Goal: Information Seeking & Learning: Learn about a topic

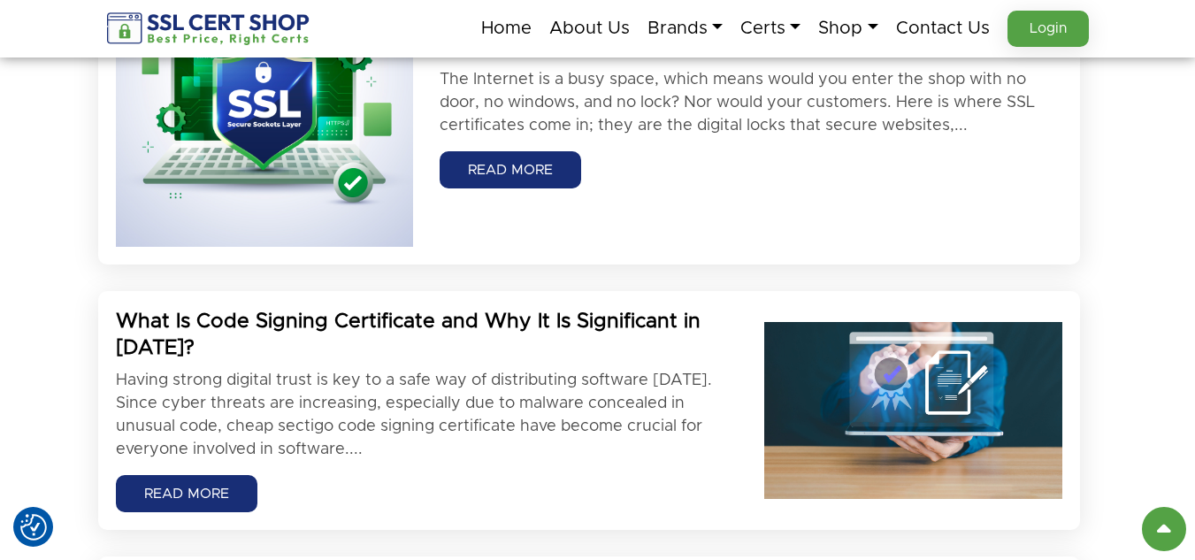
scroll to position [1062, 0]
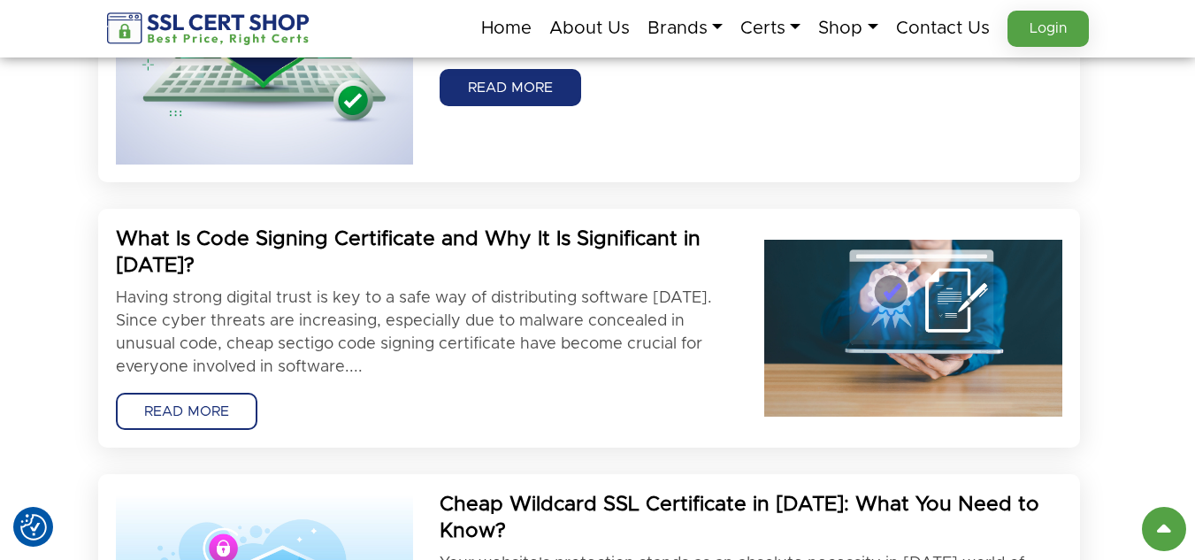
click at [219, 406] on link "READ MORE" at bounding box center [187, 411] width 142 height 37
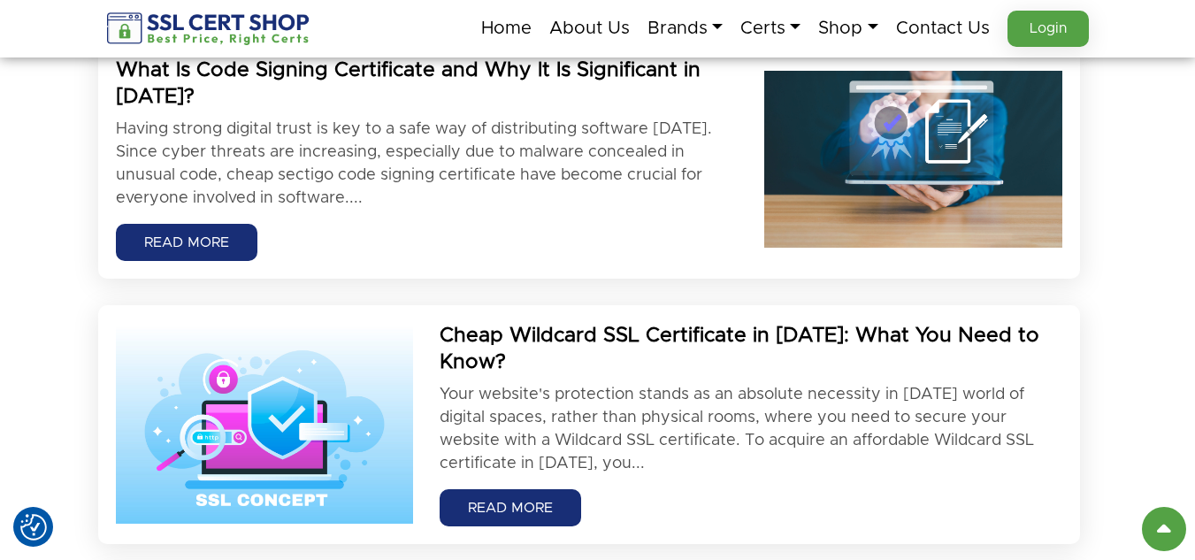
scroll to position [1416, 0]
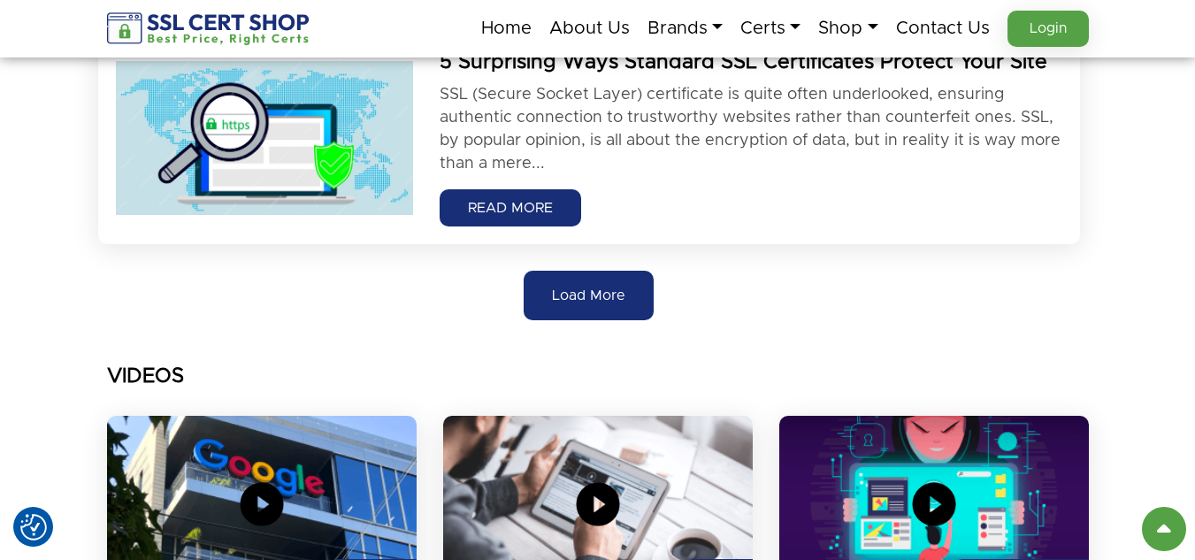
click at [600, 289] on span "Load More" at bounding box center [588, 295] width 73 height 21
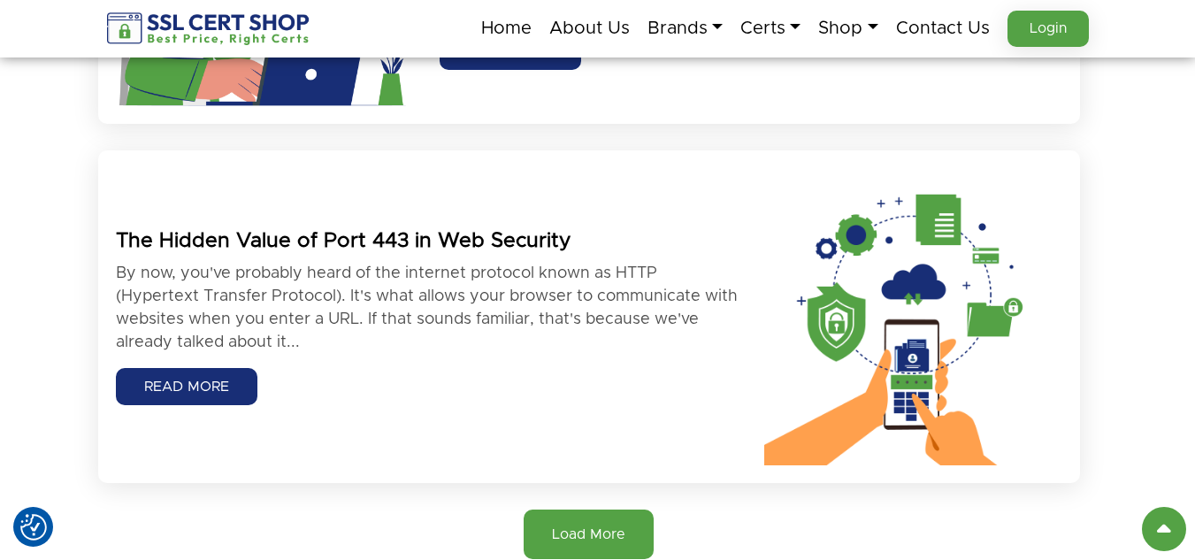
scroll to position [3982, 0]
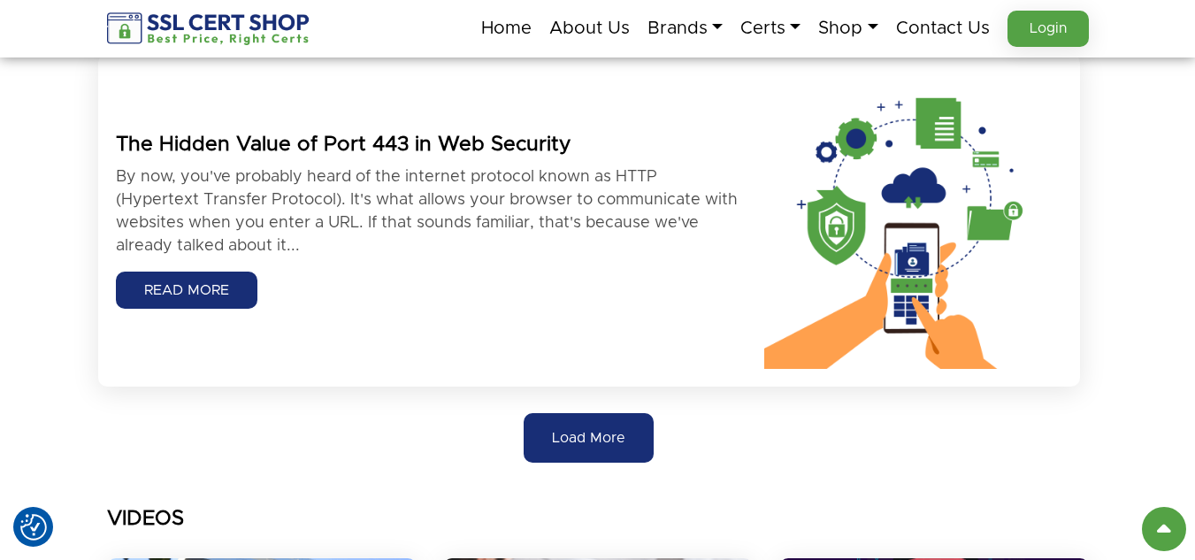
click at [619, 422] on button "Load More" at bounding box center [589, 438] width 130 height 50
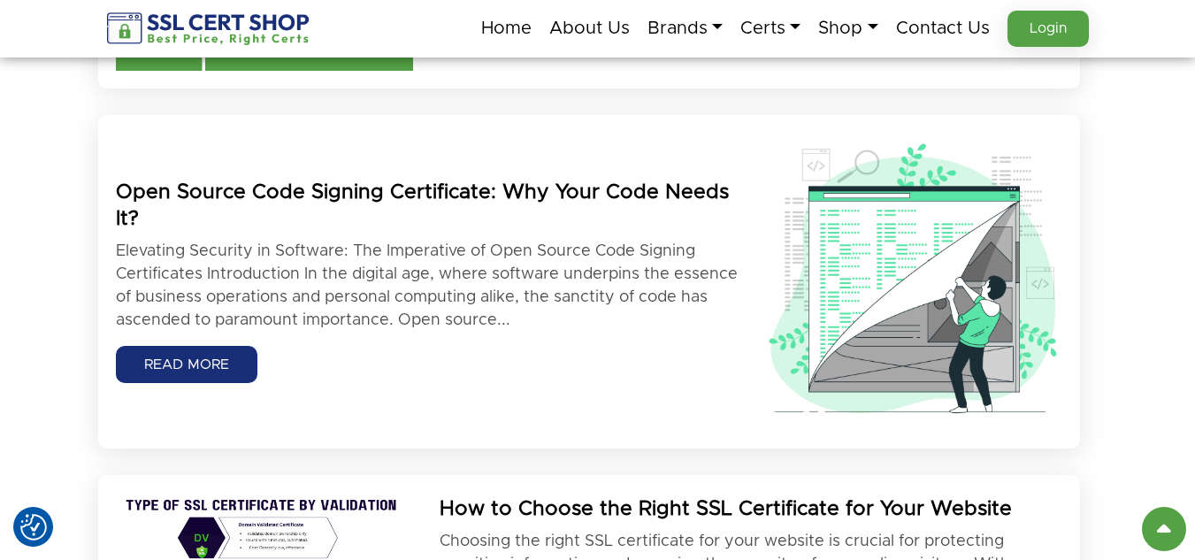
scroll to position [5309, 0]
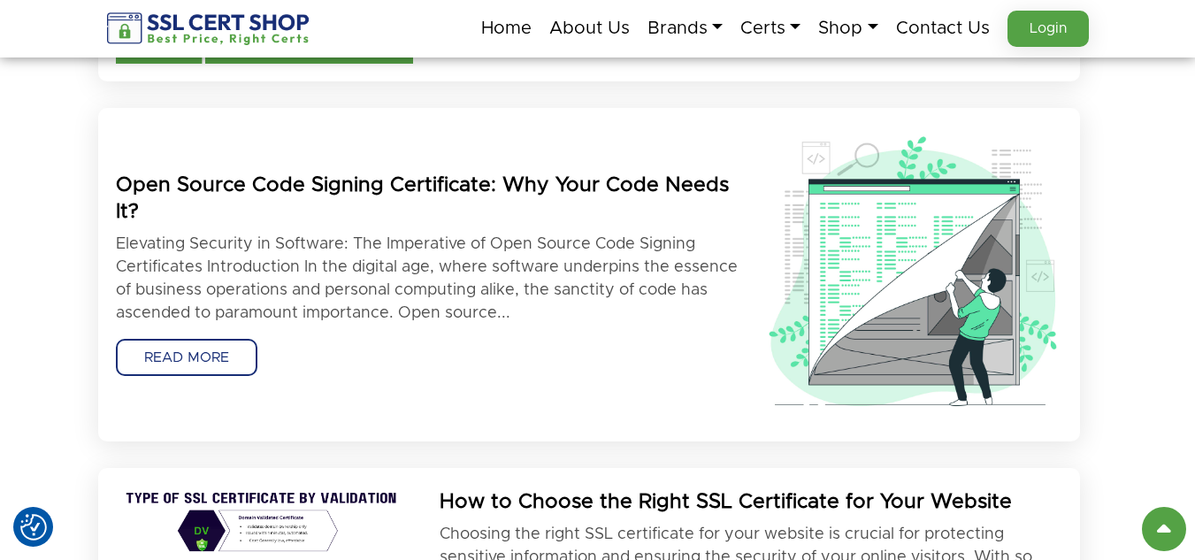
click at [217, 358] on link "READ MORE" at bounding box center [187, 357] width 142 height 37
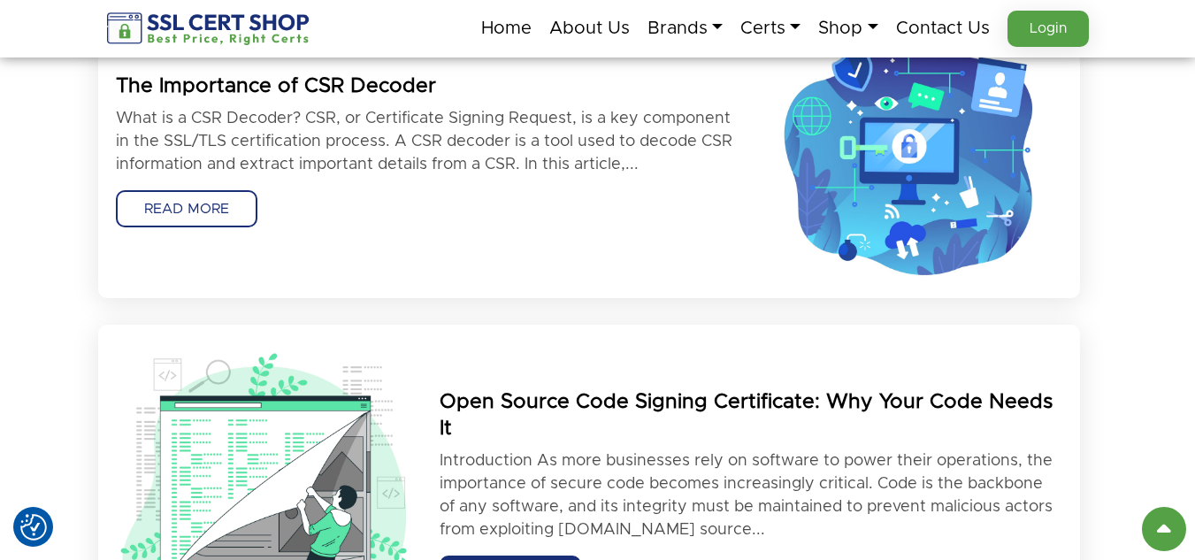
scroll to position [6194, 0]
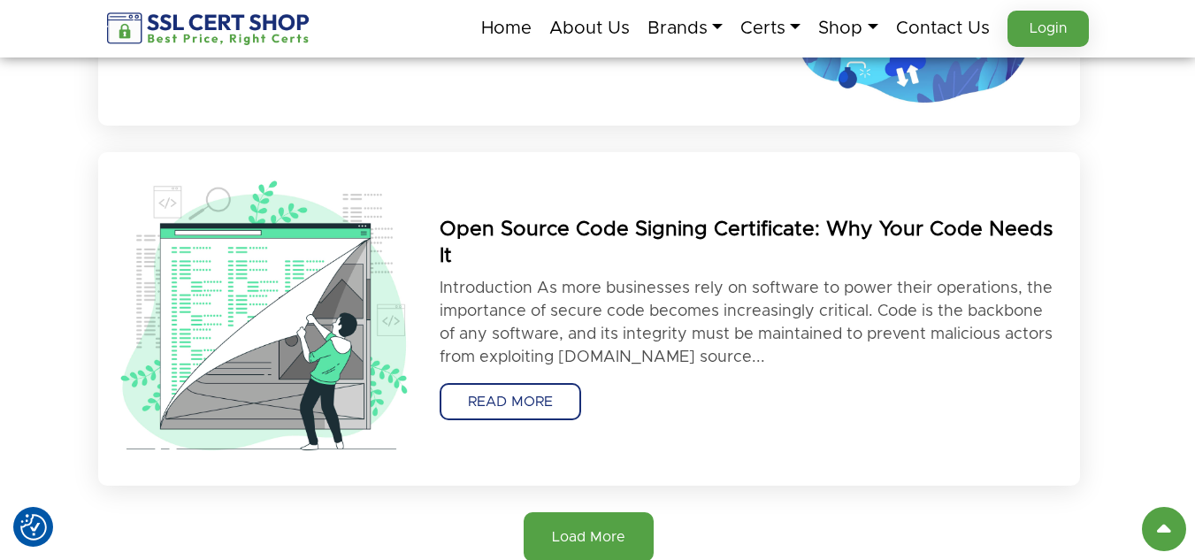
click at [533, 383] on link "READ MORE" at bounding box center [511, 401] width 142 height 37
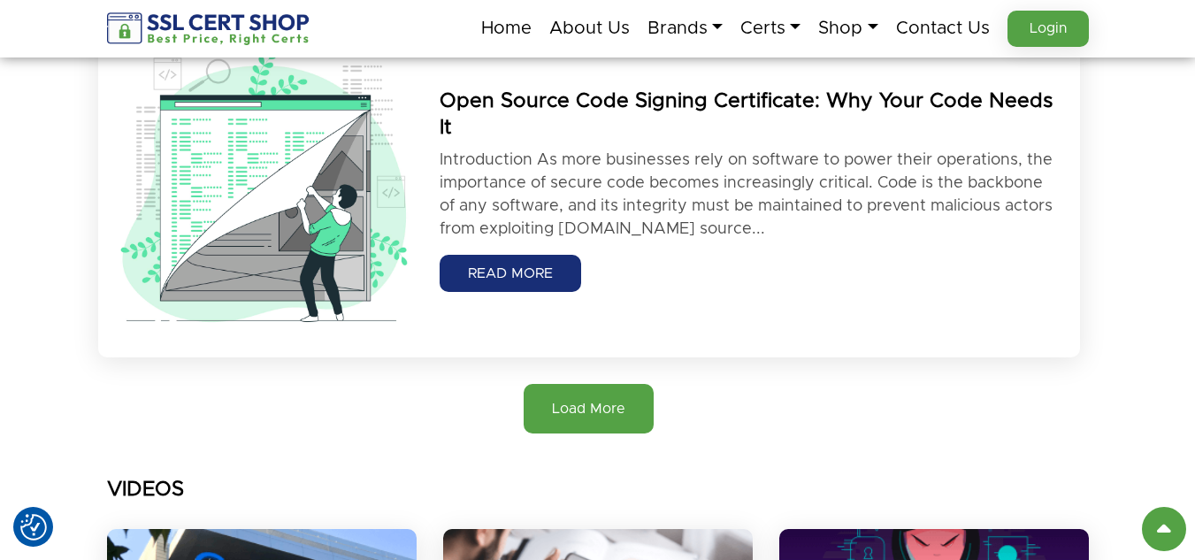
scroll to position [6460, 0]
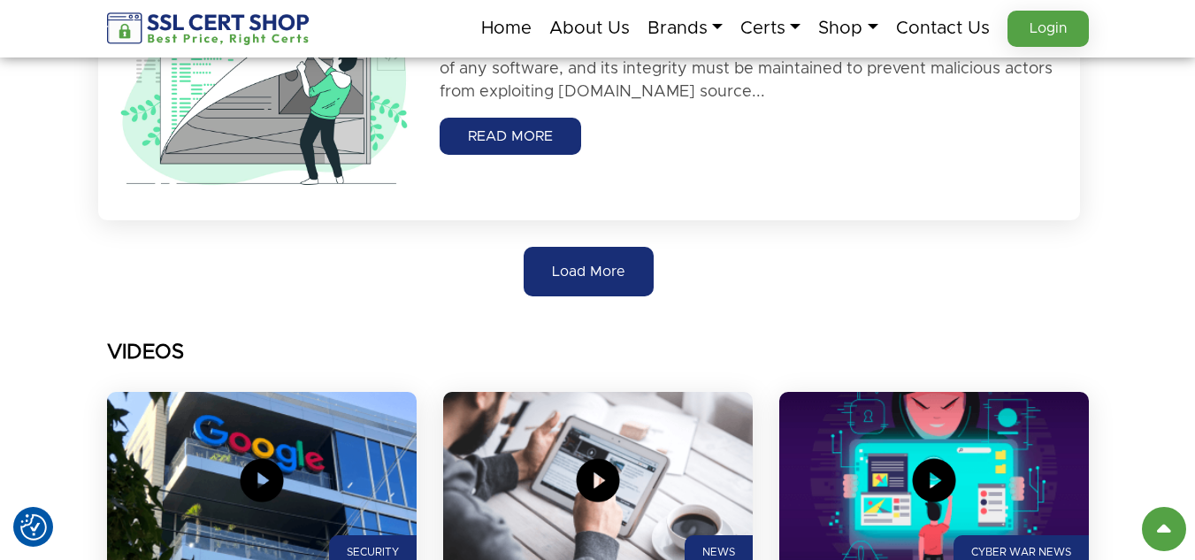
click at [604, 266] on span "Load More" at bounding box center [588, 271] width 73 height 21
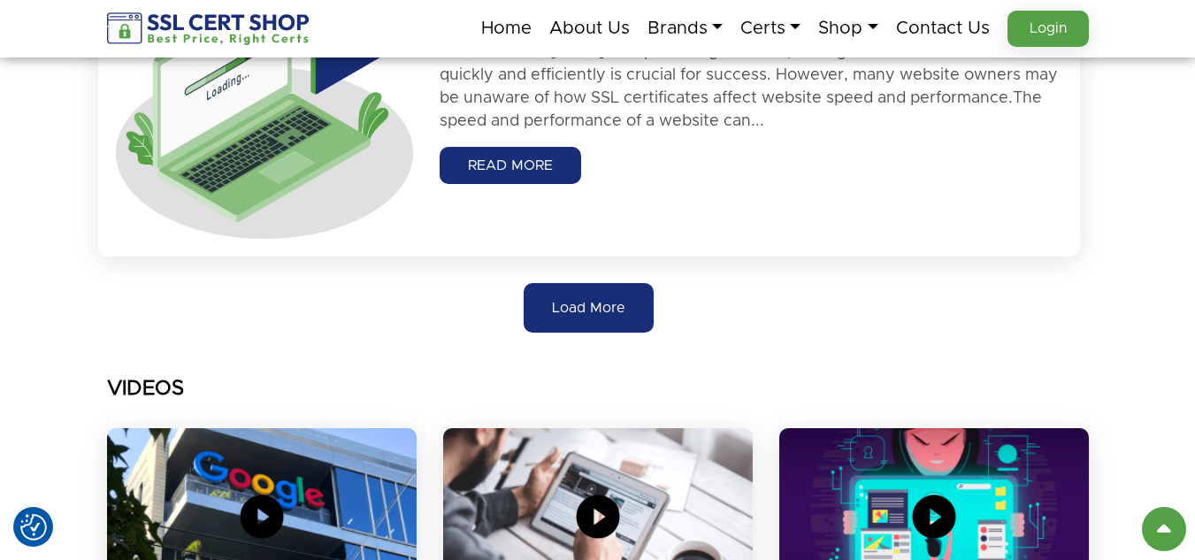
scroll to position [7168, 0]
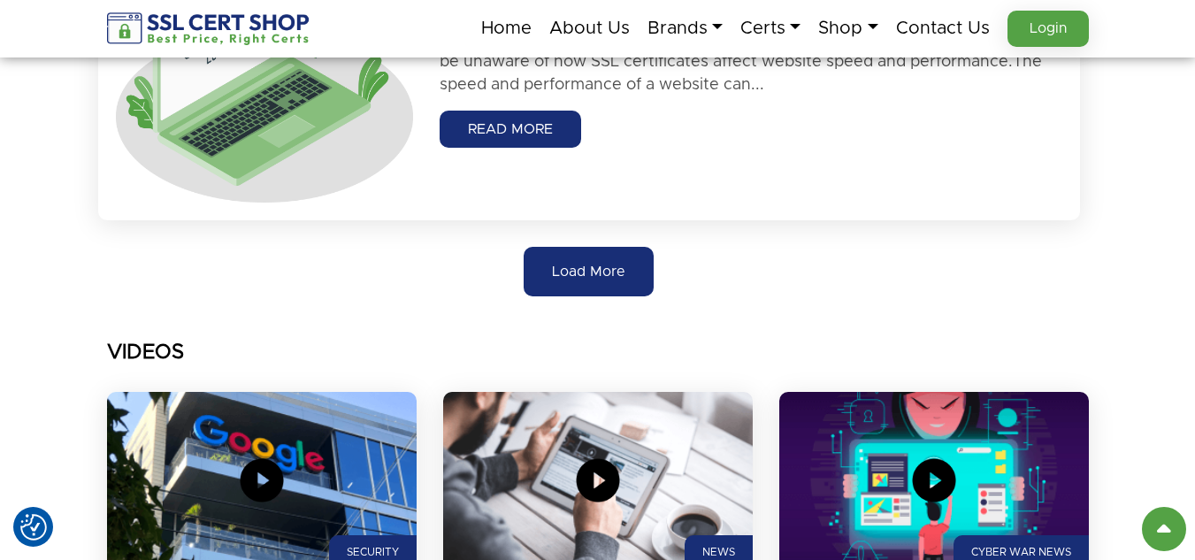
click at [584, 263] on span "Load More" at bounding box center [588, 271] width 73 height 21
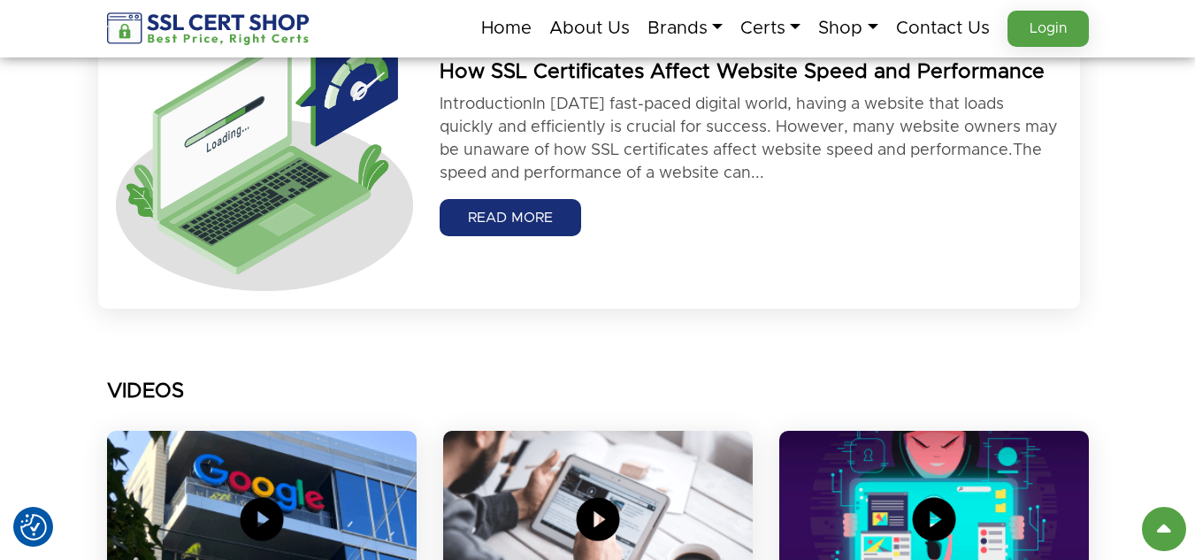
scroll to position [6814, 0]
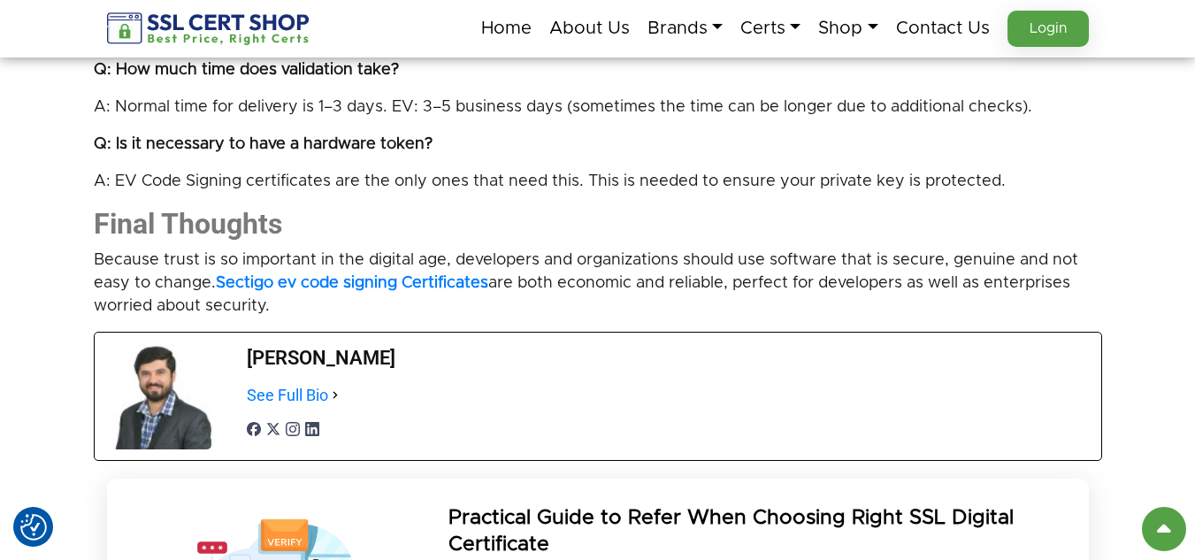
scroll to position [4336, 0]
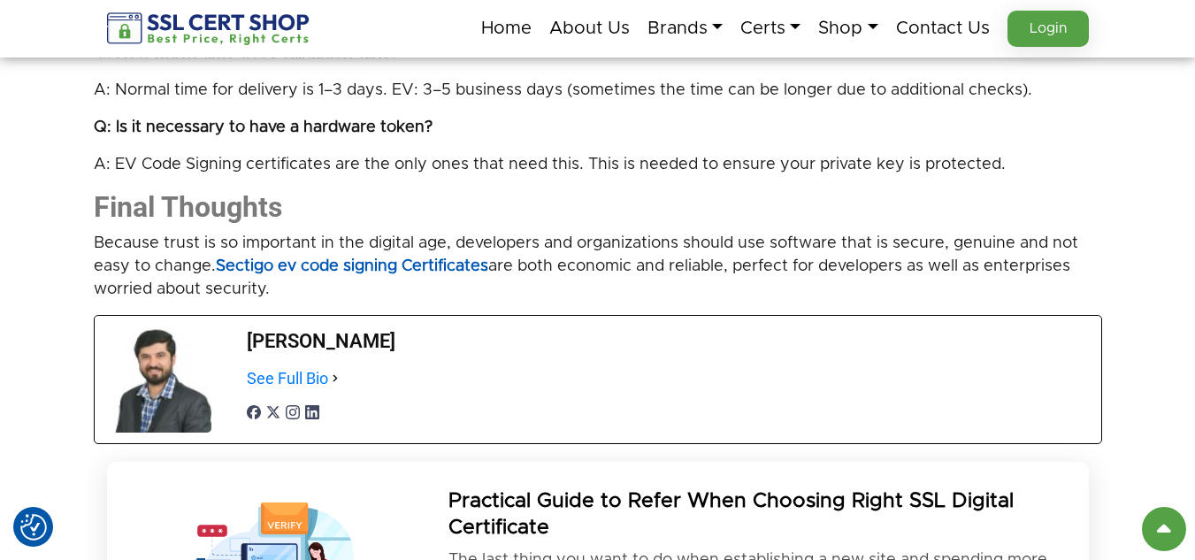
click at [423, 264] on strong "Sectigo ev code signing Certificates" at bounding box center [352, 266] width 273 height 16
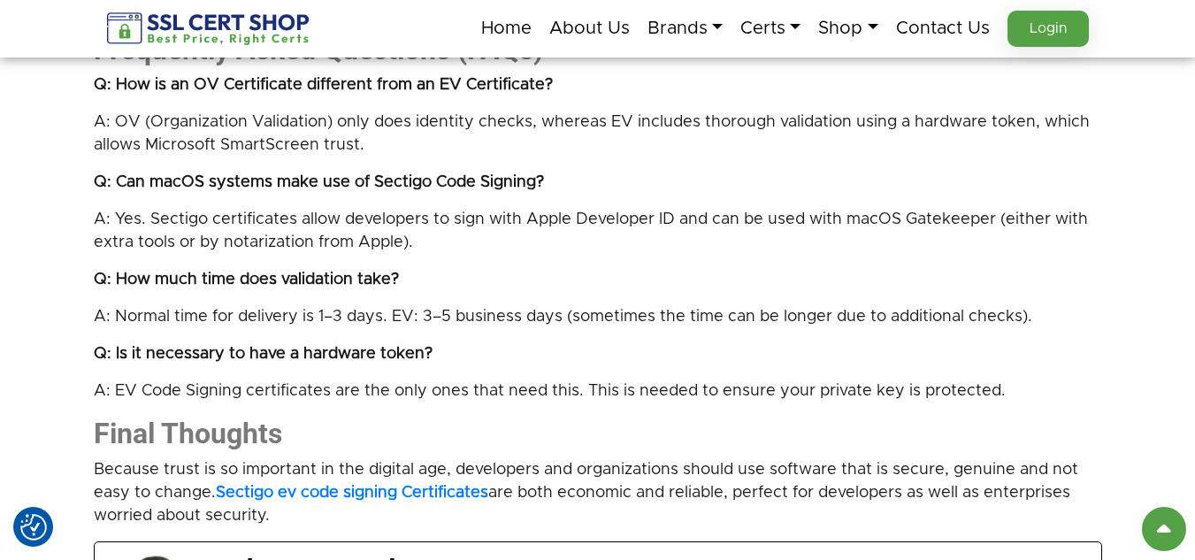
scroll to position [3667, 0]
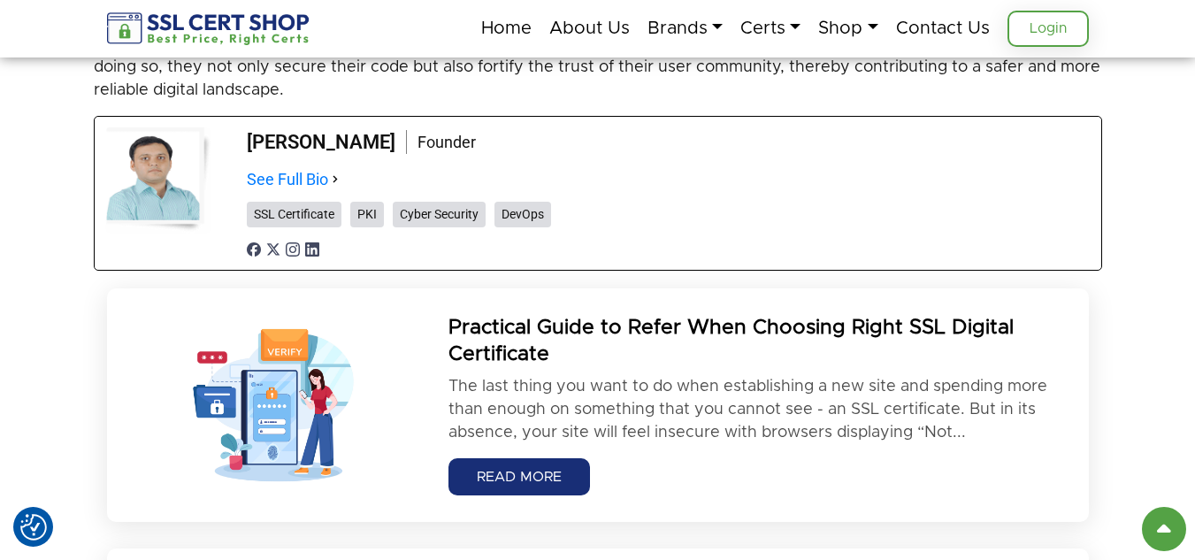
scroll to position [3097, 0]
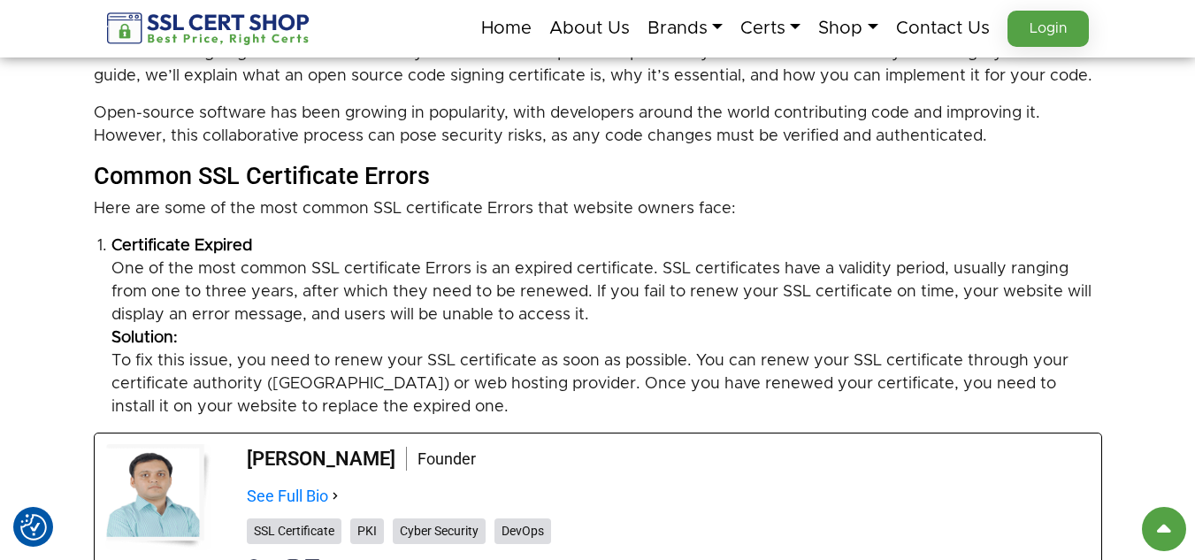
scroll to position [2866, 0]
